Goal: Information Seeking & Learning: Find specific fact

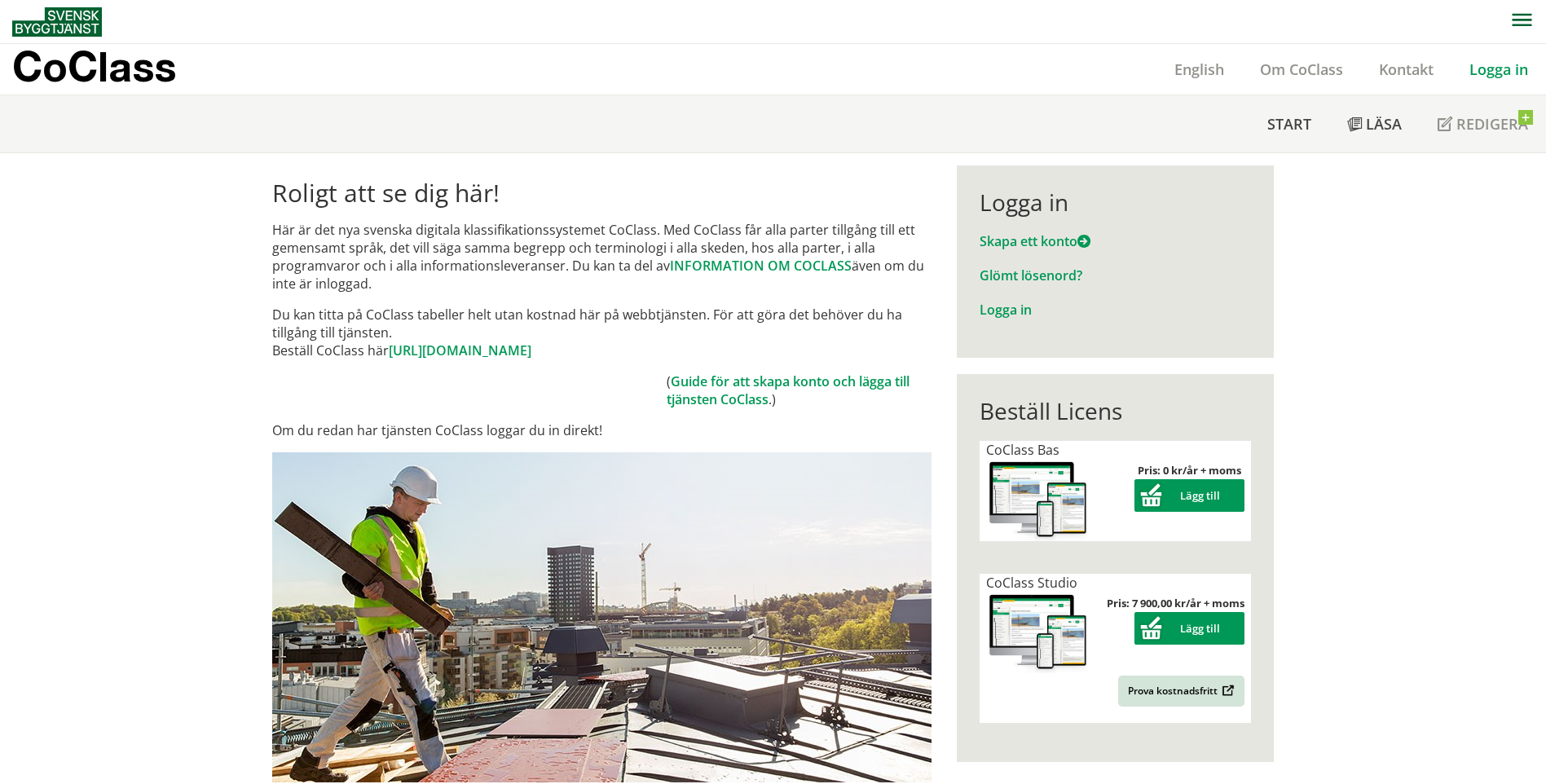
click at [1496, 68] on link "Logga in" at bounding box center [1498, 69] width 95 height 19
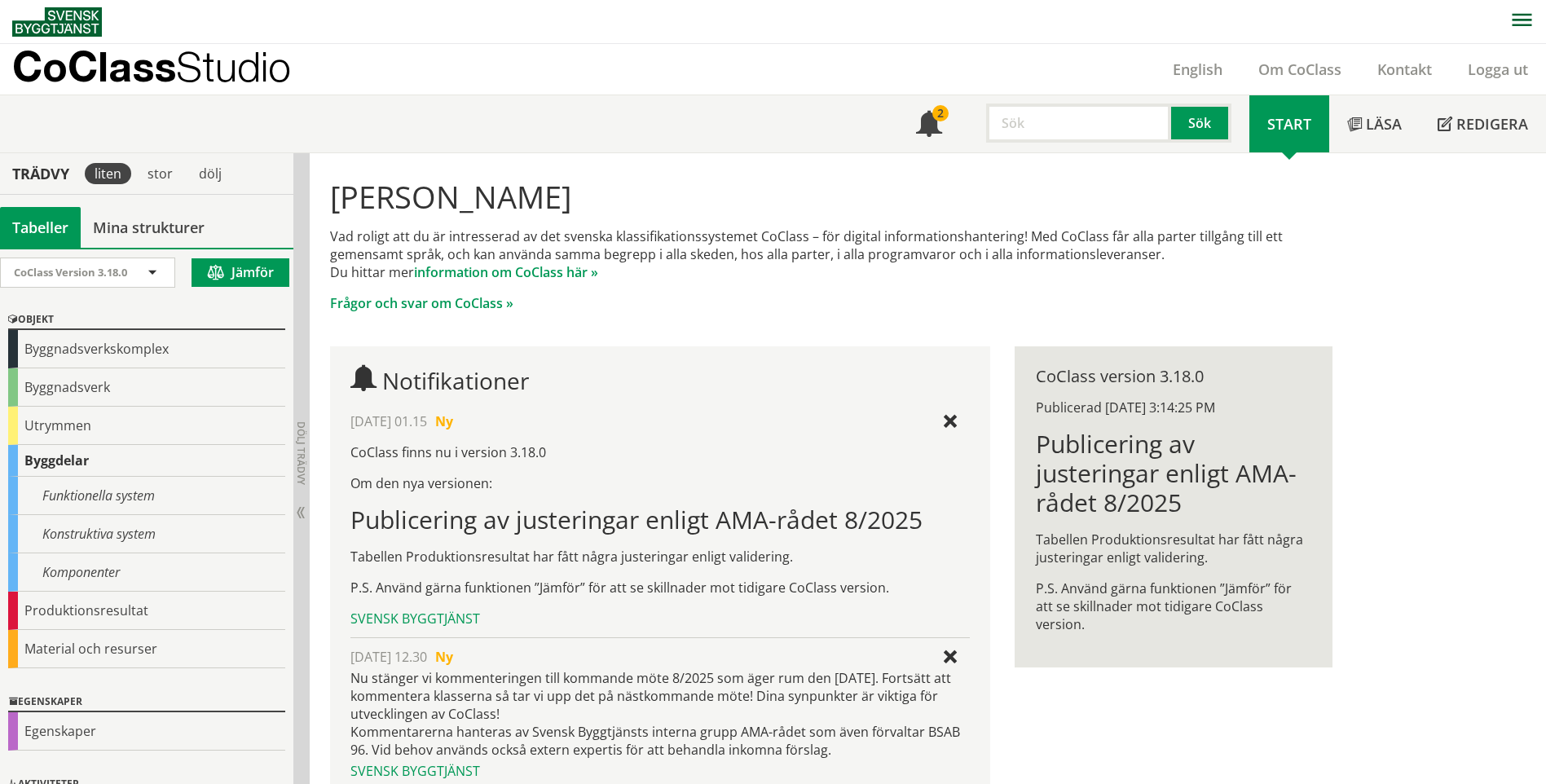
click at [1029, 132] on input "text" at bounding box center [1078, 123] width 185 height 39
type input "GLE"
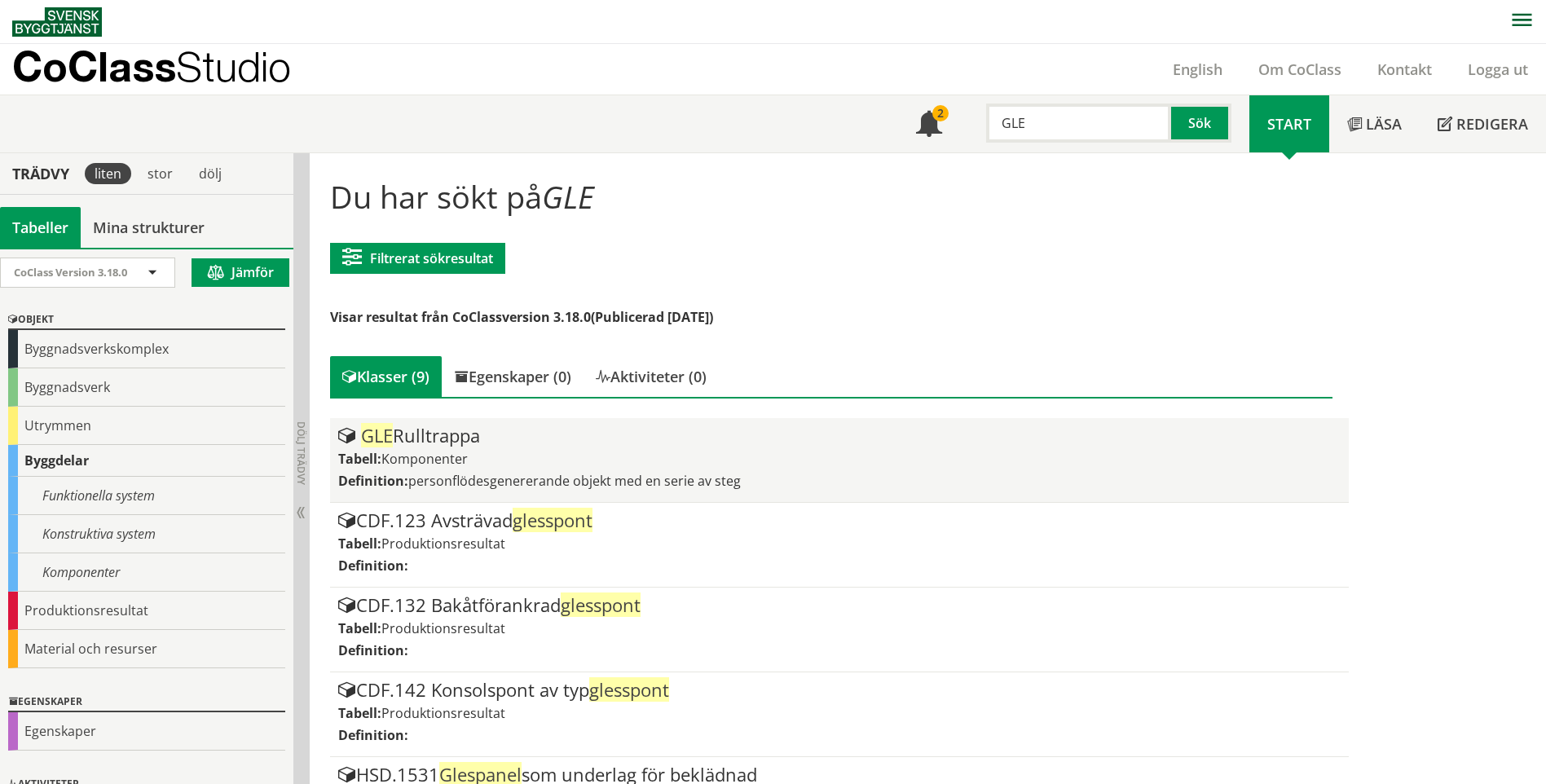
click at [520, 455] on div "Tabell: Komponenter" at bounding box center [839, 459] width 1002 height 18
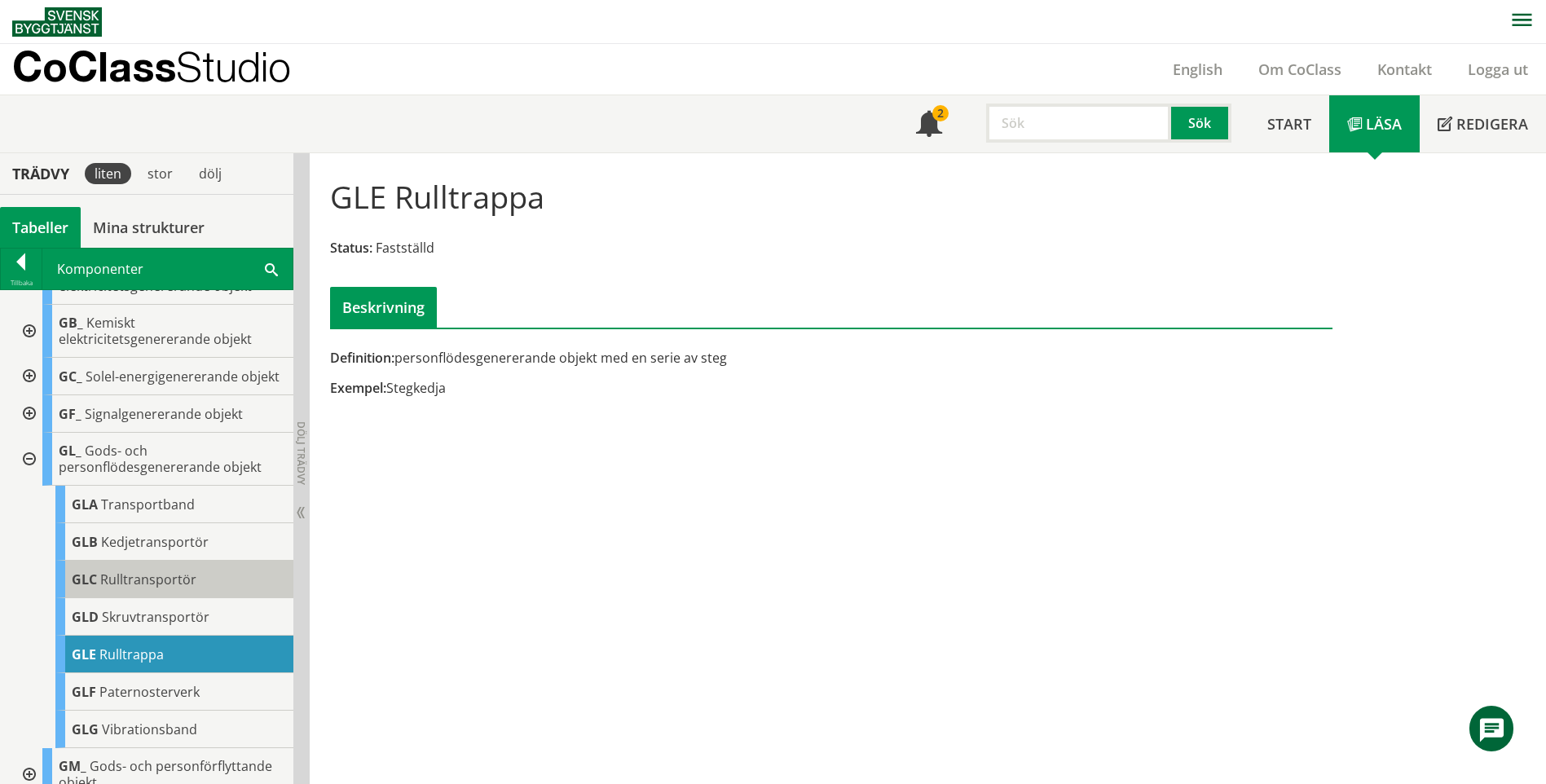
scroll to position [245, 0]
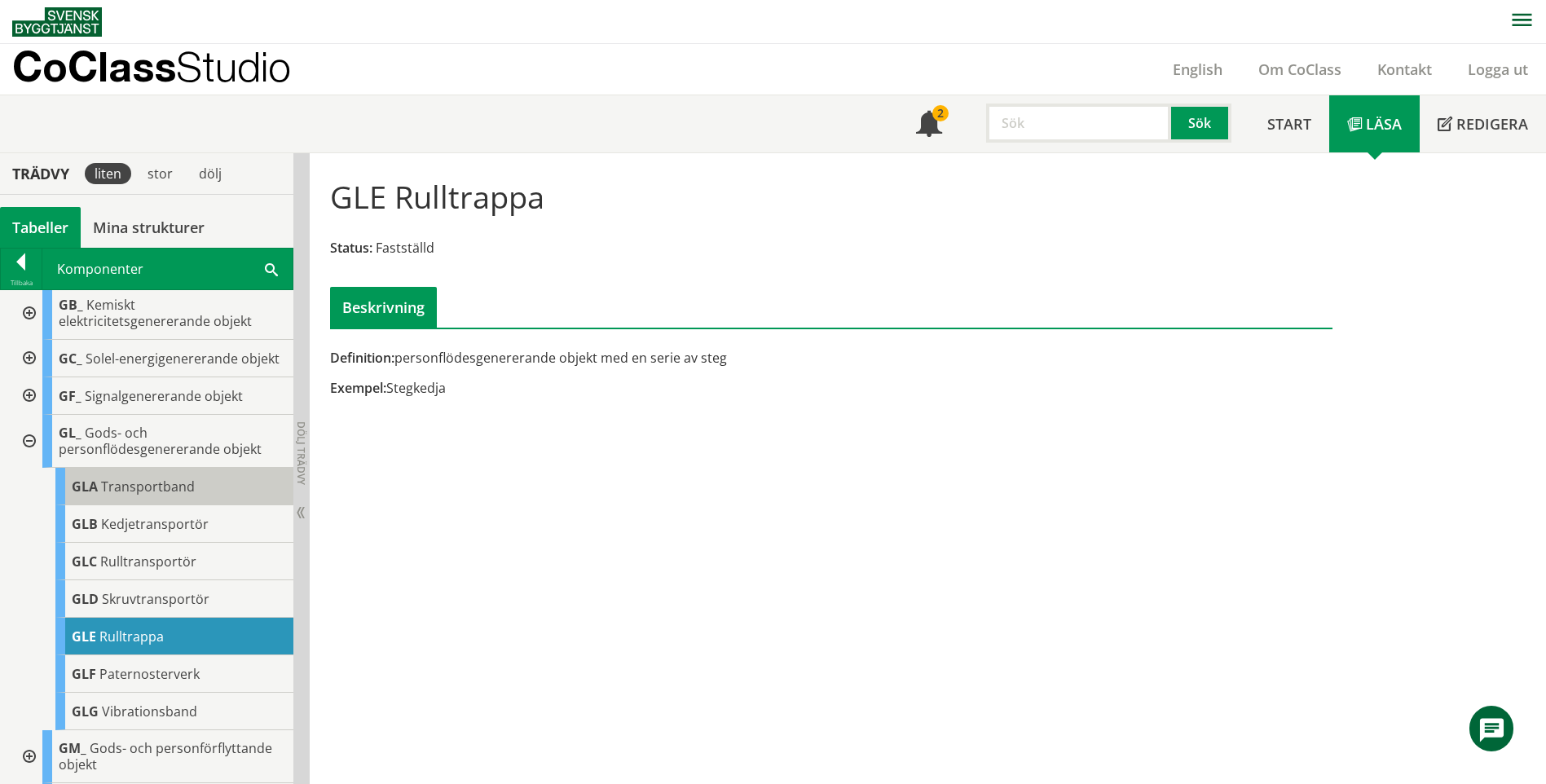
click at [128, 492] on div "GLA Transportband" at bounding box center [175, 486] width 238 height 37
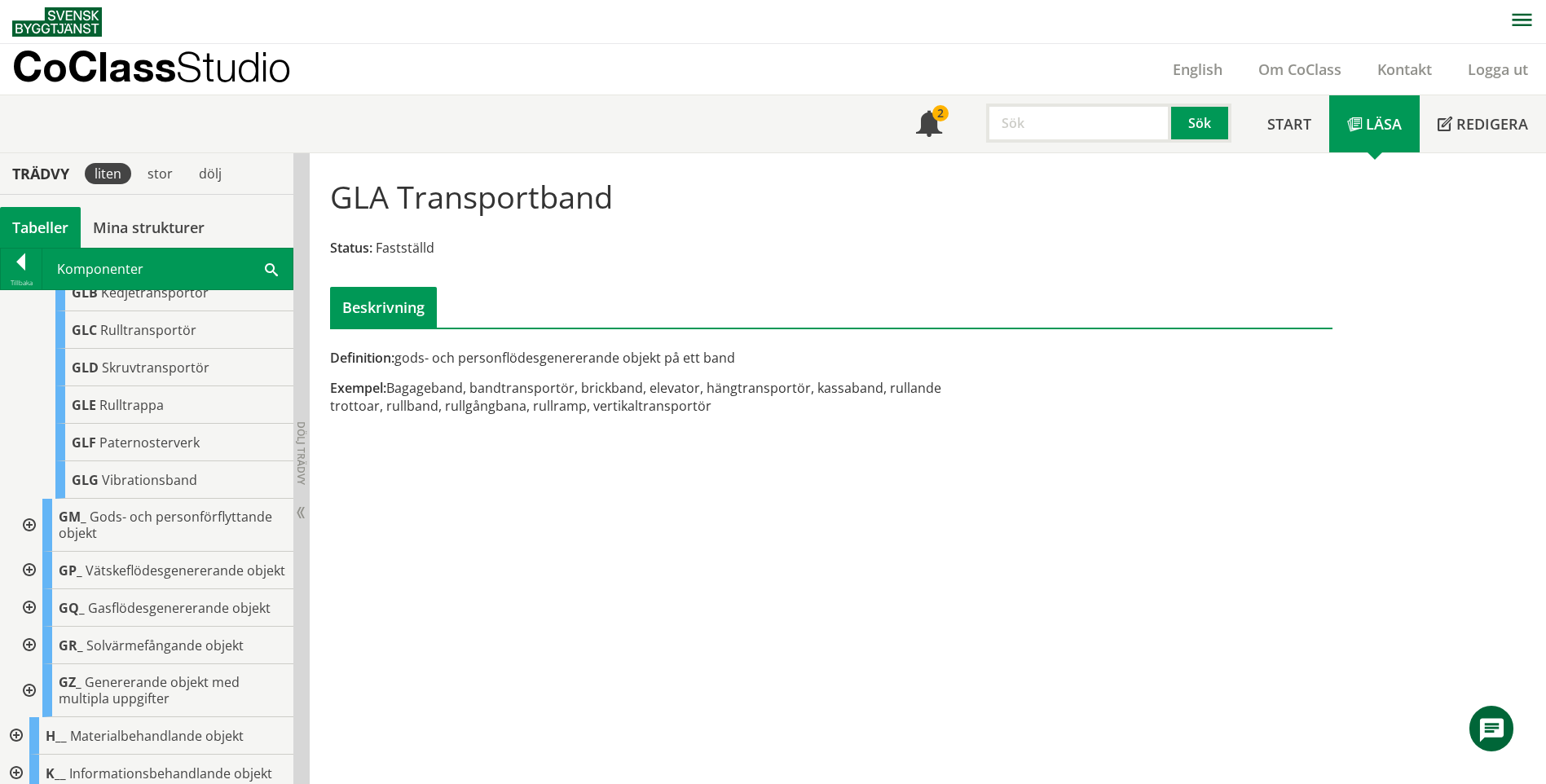
scroll to position [477, 0]
click at [1104, 107] on input "text" at bounding box center [1078, 123] width 185 height 39
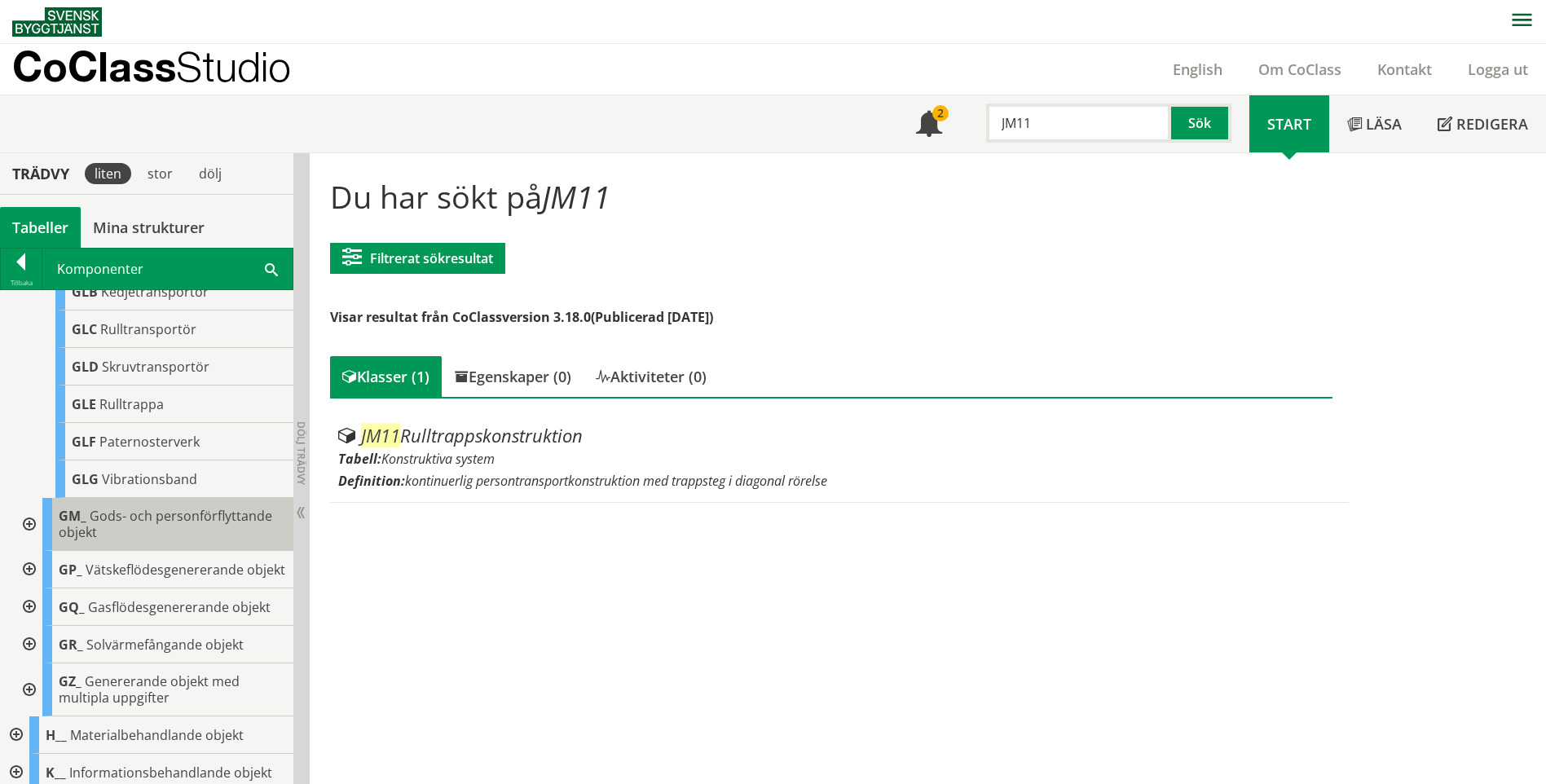
scroll to position [392, 0]
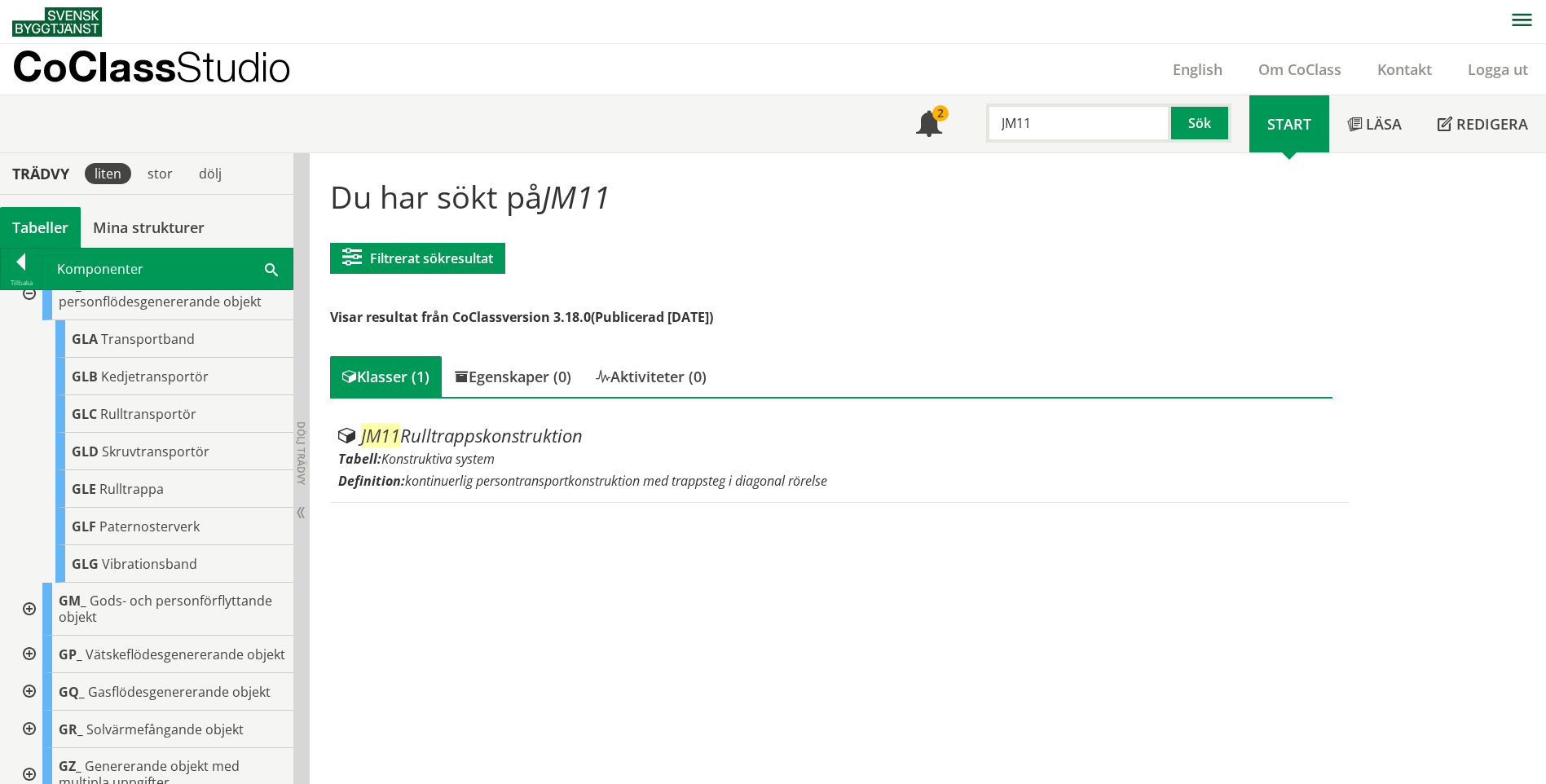
click at [1047, 137] on input "JM11" at bounding box center [1078, 123] width 185 height 39
type input "JM10"
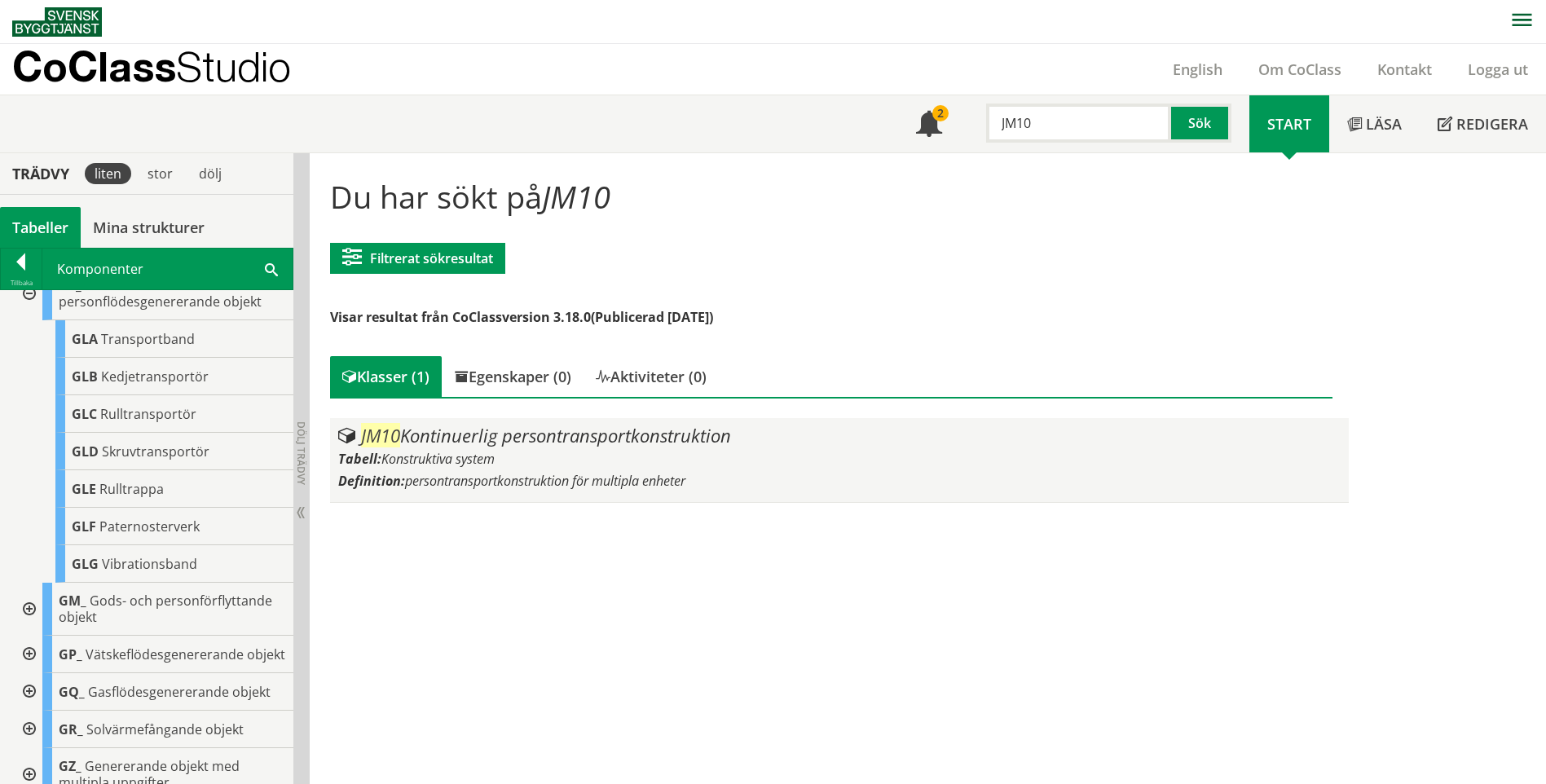
click at [585, 459] on div "Tabell: Konstruktiva system" at bounding box center [839, 459] width 1002 height 18
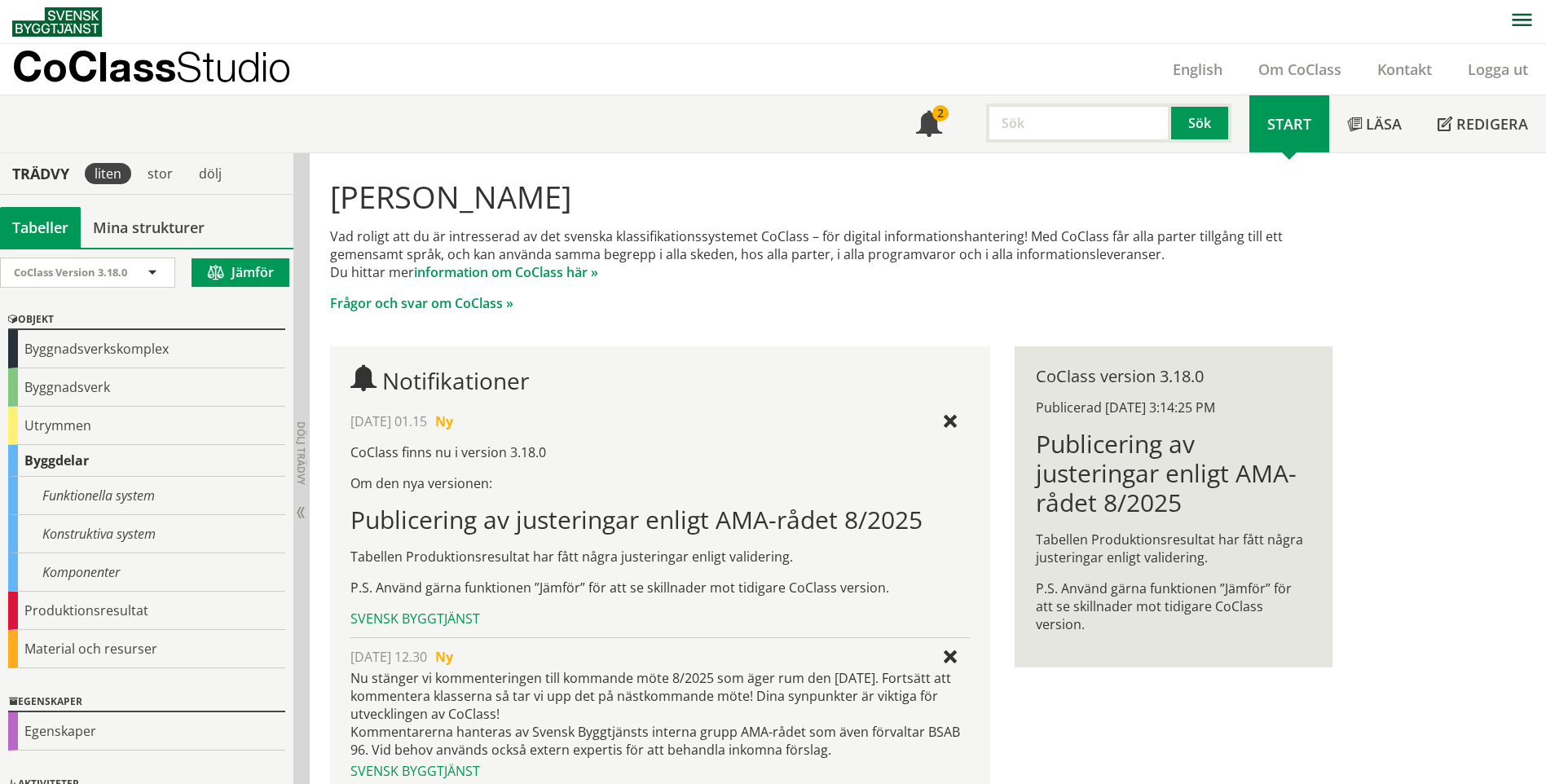
click at [1067, 124] on input "text" at bounding box center [1078, 123] width 185 height 39
type input "JM10"
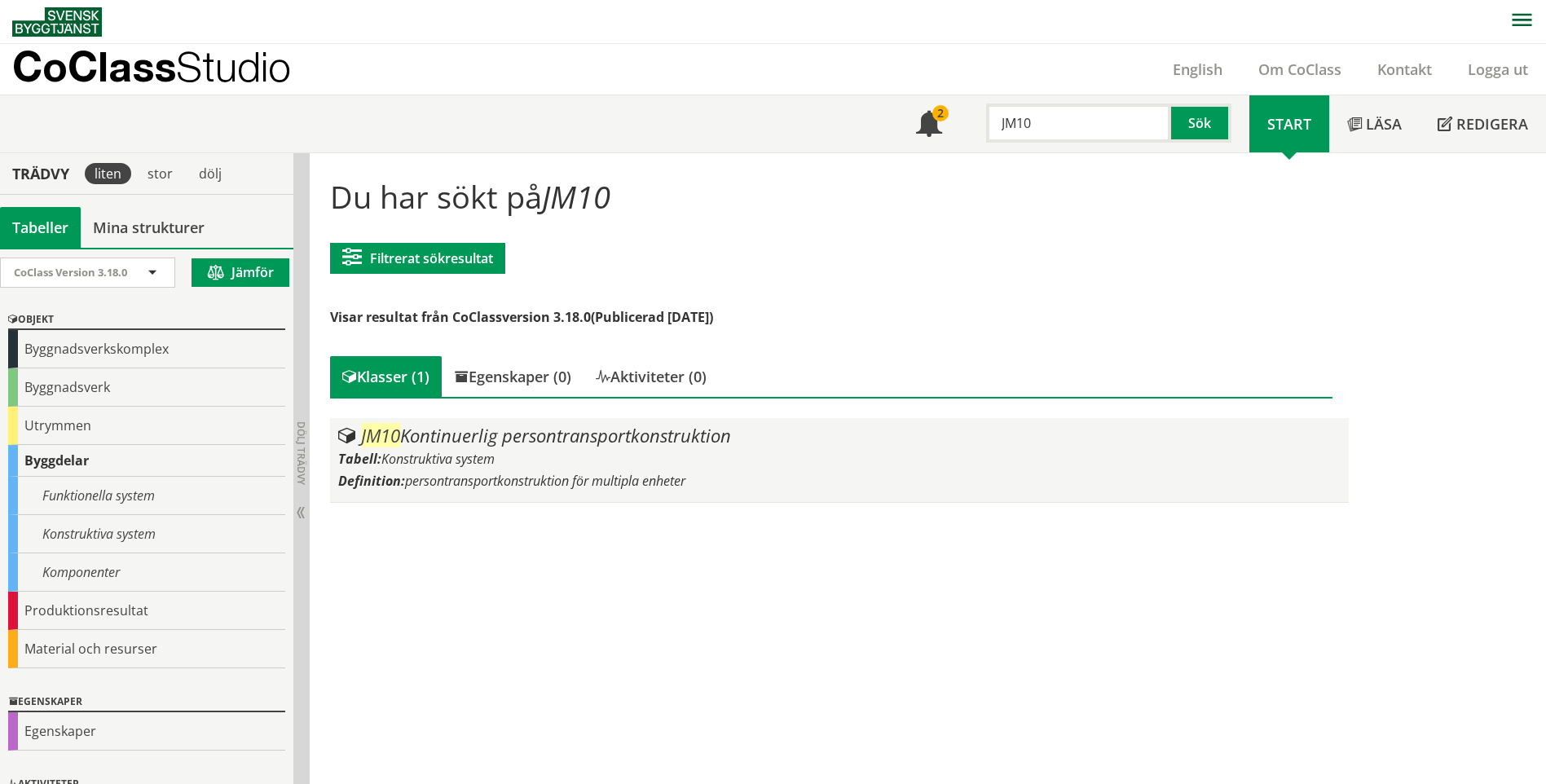
click at [515, 454] on div "Tabell: Konstruktiva system" at bounding box center [839, 459] width 1002 height 18
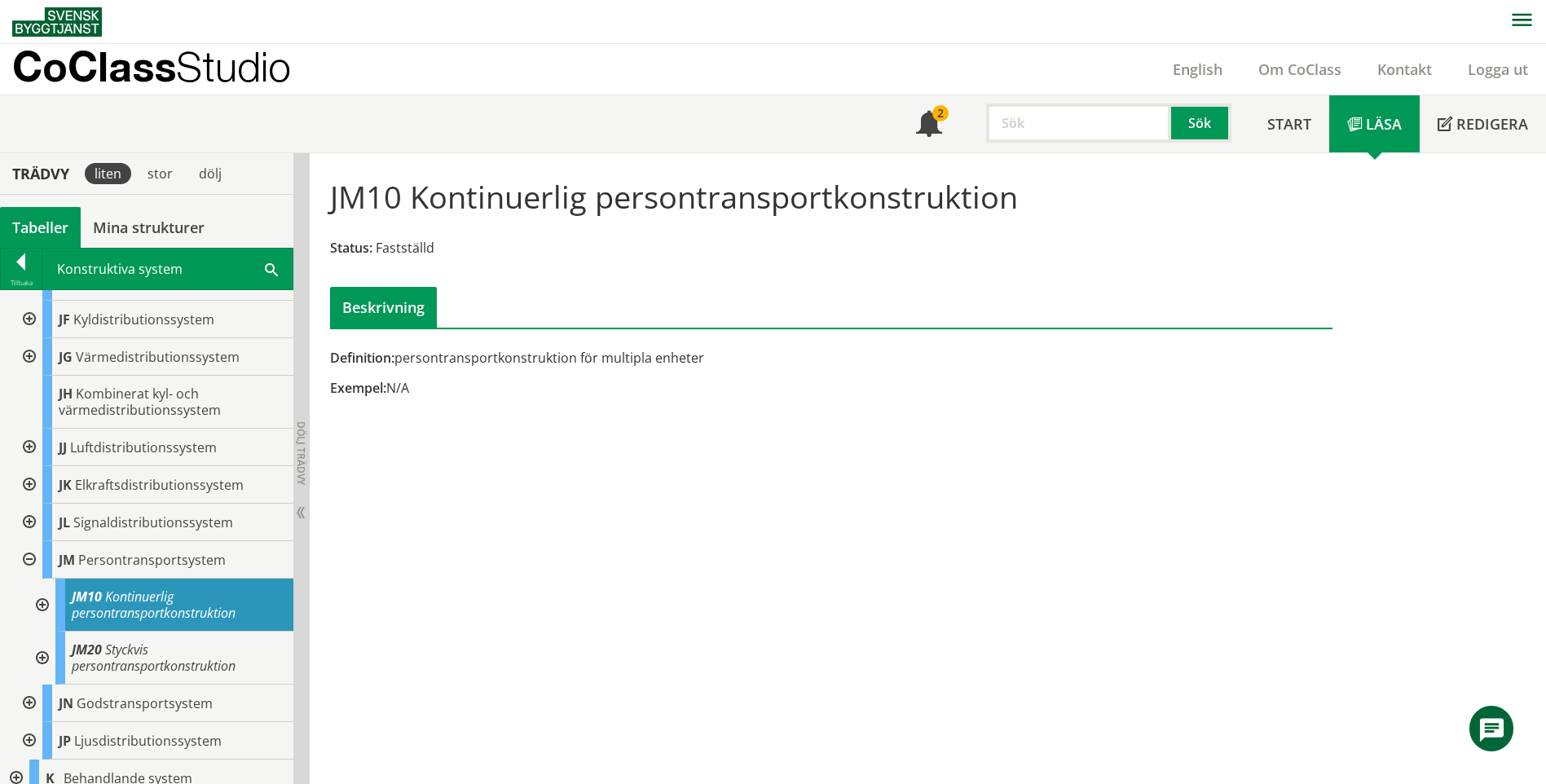
scroll to position [421, 0]
click at [46, 586] on div at bounding box center [40, 602] width 29 height 53
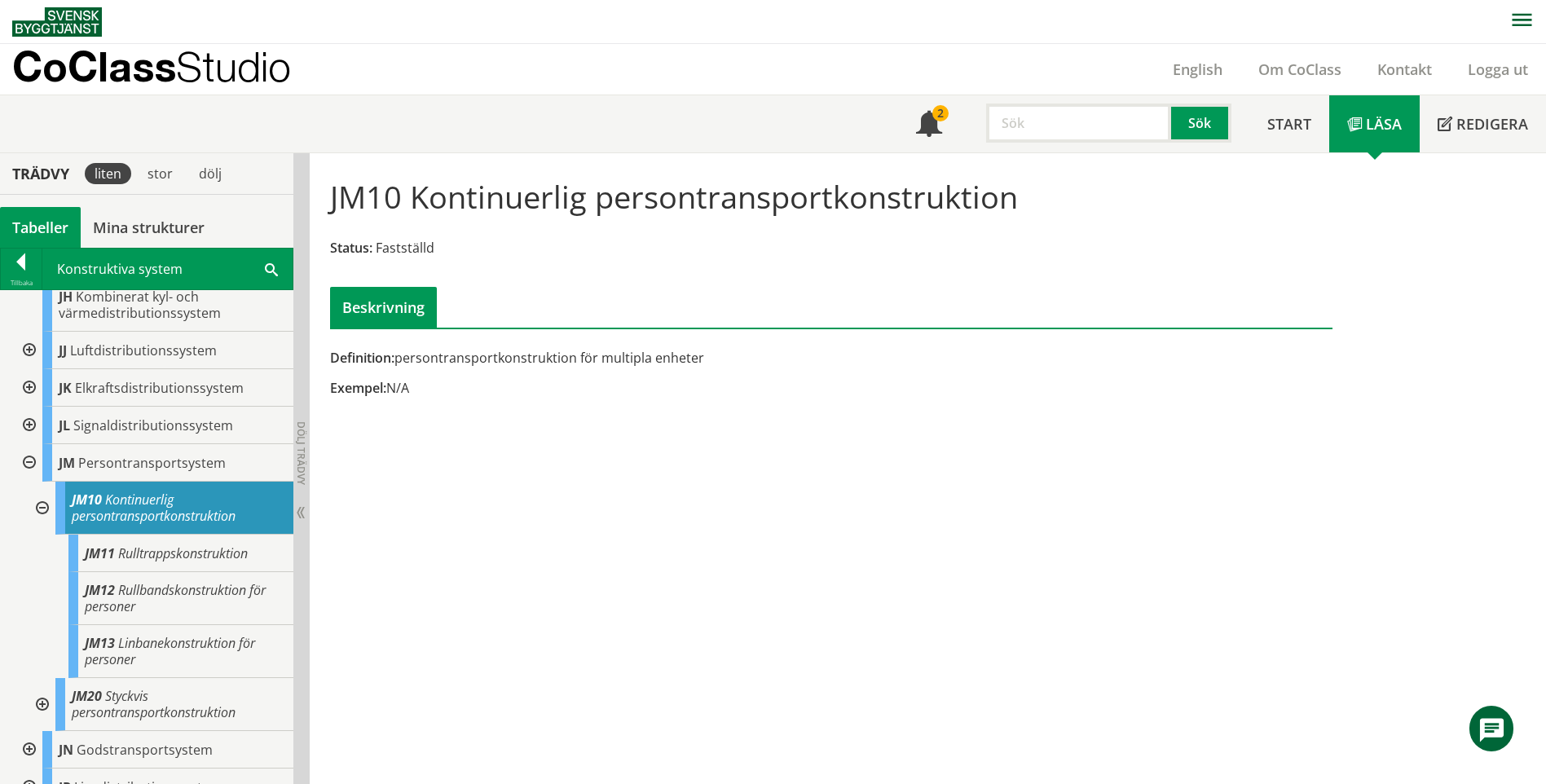
scroll to position [516, 0]
click at [1098, 102] on div "Sök" at bounding box center [1105, 119] width 290 height 47
click at [1098, 103] on div "Sök" at bounding box center [1105, 119] width 290 height 47
click at [1098, 139] on input "text" at bounding box center [1078, 123] width 185 height 39
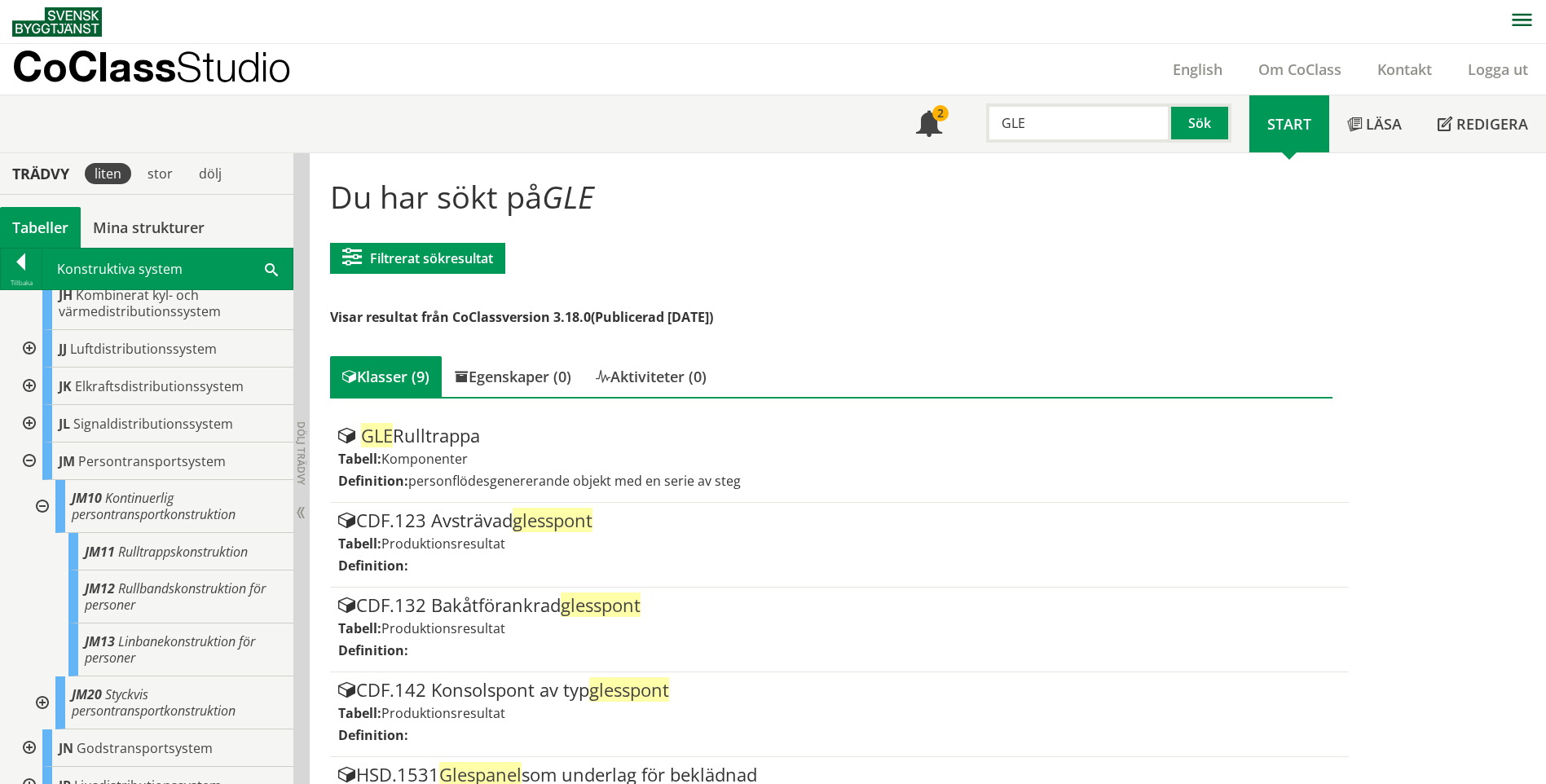
click at [1034, 120] on input "GLE" at bounding box center [1078, 123] width 185 height 39
type input "GLA"
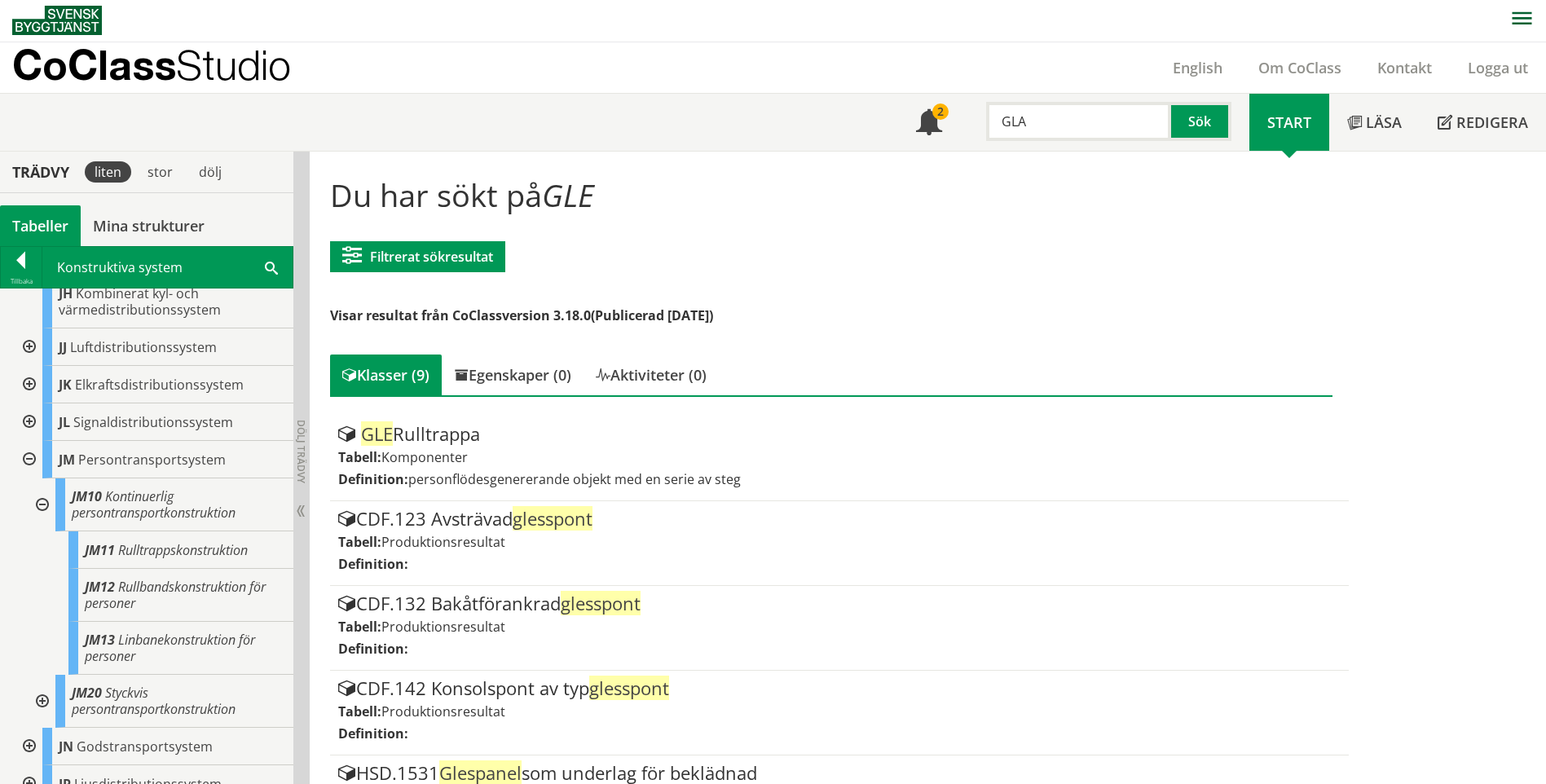
scroll to position [3, 0]
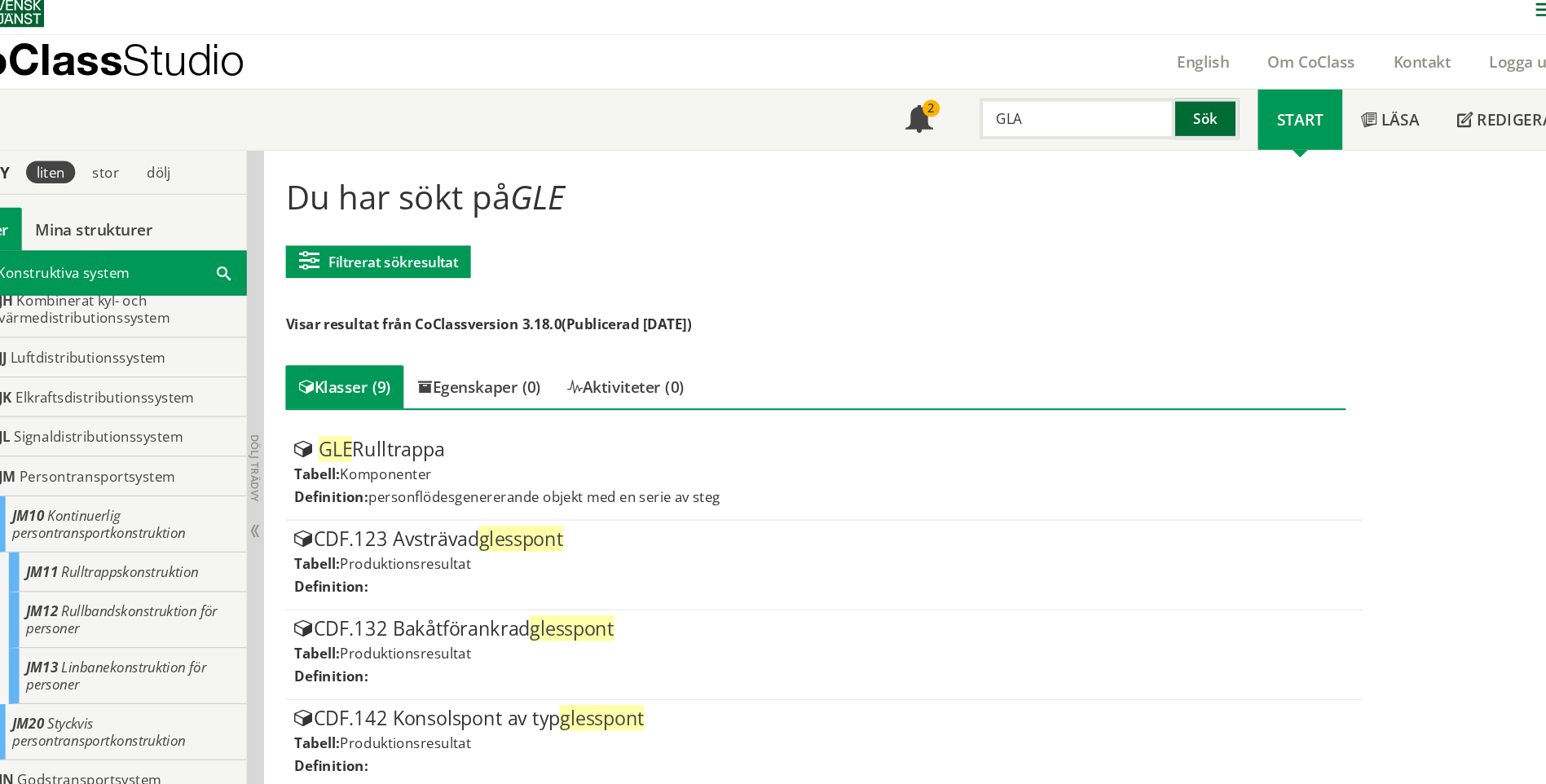
click at [1189, 126] on button "Sök" at bounding box center [1201, 120] width 60 height 39
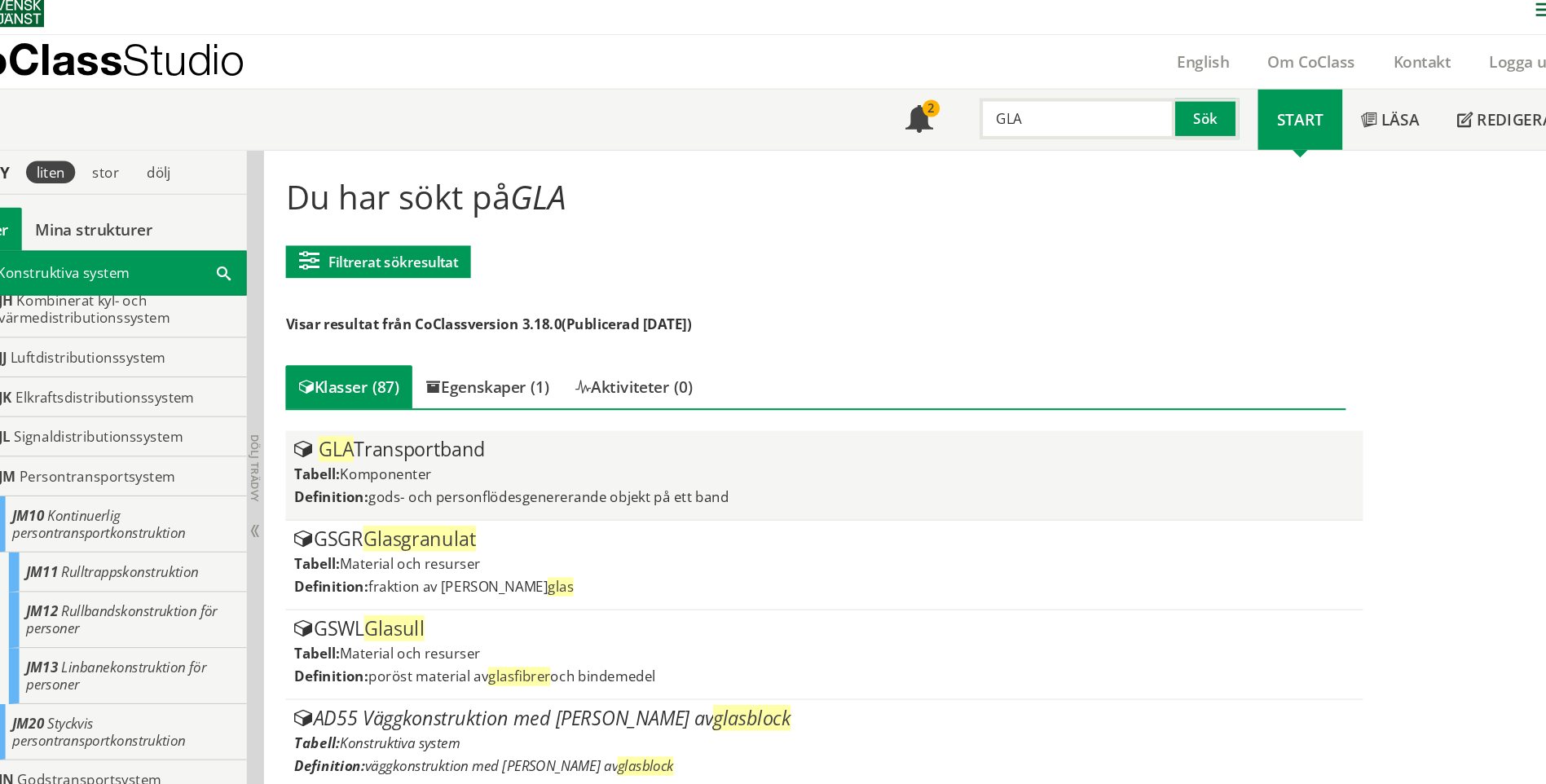
click at [504, 446] on div "GLA Transportband Tabell: Komponenter Definition: gods- och personflödesgenerer…" at bounding box center [839, 457] width 1002 height 67
